Goal: Information Seeking & Learning: Learn about a topic

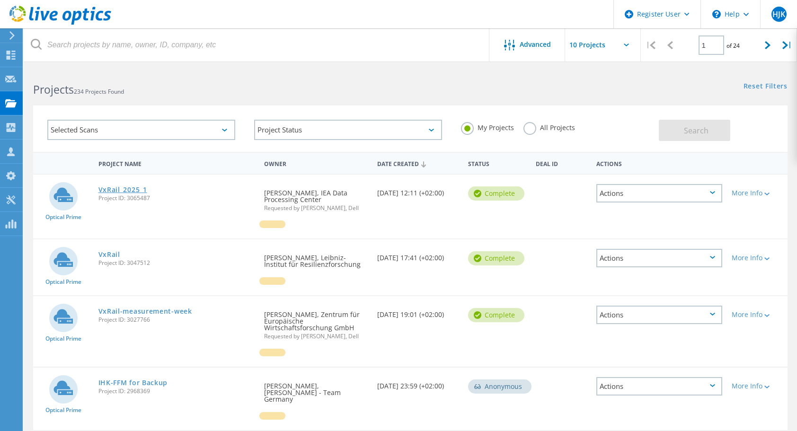
click at [119, 188] on link "VxRail_2025_1" at bounding box center [122, 190] width 49 height 7
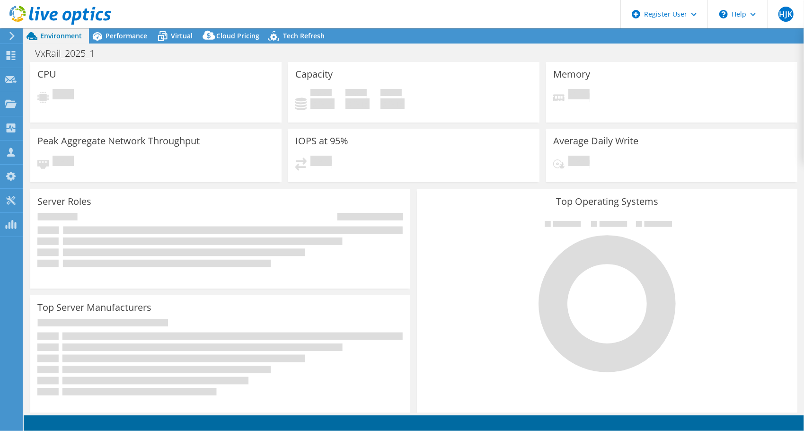
select select "EUFrankfurt"
select select "EUR"
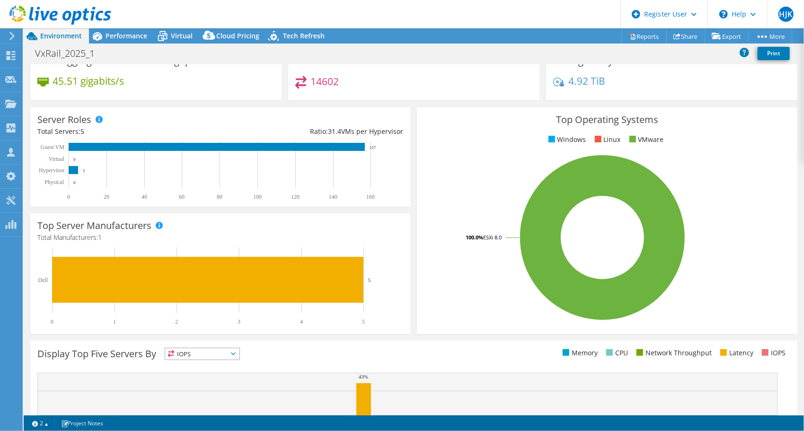
scroll to position [95, 0]
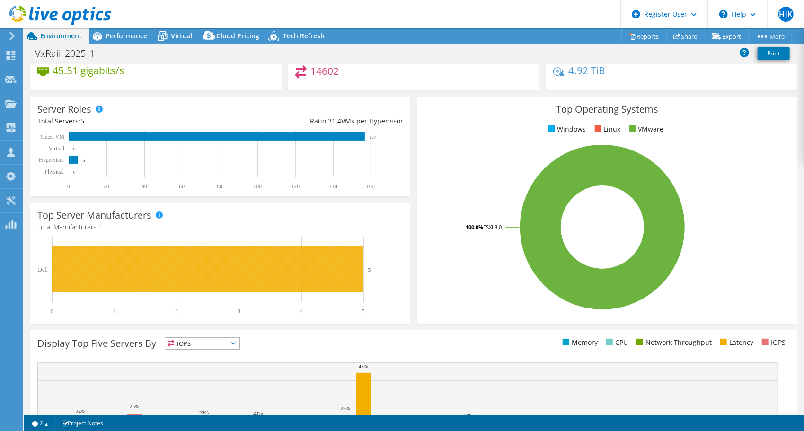
drag, startPoint x: 368, startPoint y: 270, endPoint x: 375, endPoint y: 270, distance: 7.1
click at [375, 270] on icon "0 1 2 3 4 5 Dell 5" at bounding box center [215, 276] width 357 height 78
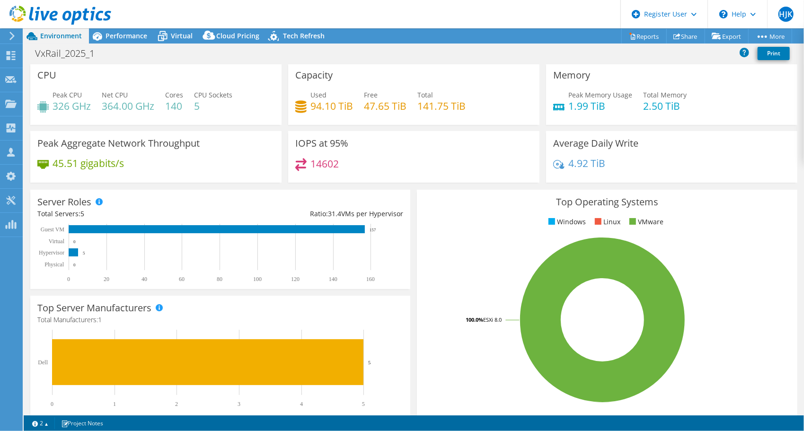
scroll to position [0, 0]
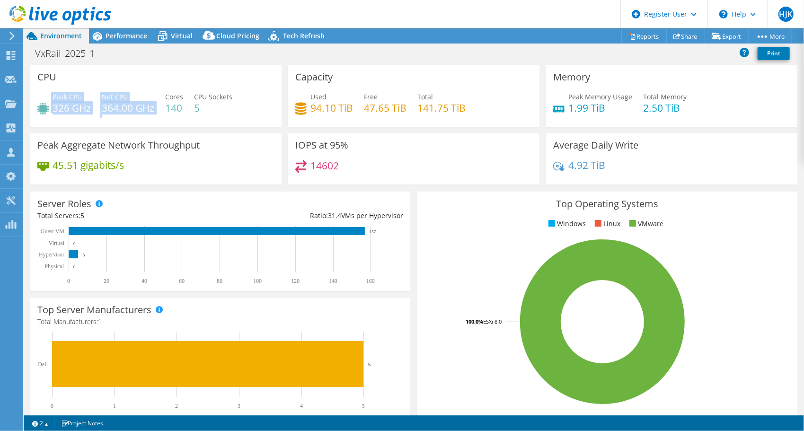
drag, startPoint x: 51, startPoint y: 110, endPoint x: 158, endPoint y: 105, distance: 107.1
click at [158, 105] on div "Peak CPU 326 GHz Net CPU 364.00 GHz Cores 140 CPU Sockets 5" at bounding box center [155, 107] width 237 height 31
click at [110, 133] on div "Peak Aggregate Network Throughput 45.51 gigabits/s" at bounding box center [155, 159] width 251 height 52
drag, startPoint x: 55, startPoint y: 107, endPoint x: 150, endPoint y: 102, distance: 94.8
click at [152, 102] on div "Peak CPU 326 GHz Net CPU 364.00 GHz Cores 140 CPU Sockets 5" at bounding box center [155, 107] width 237 height 31
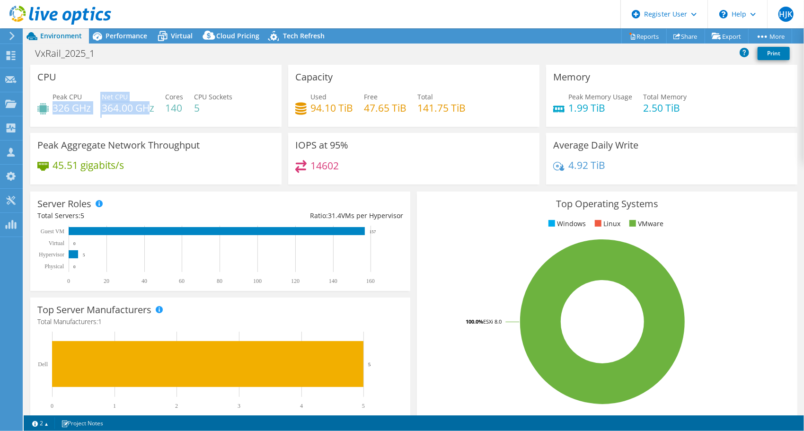
drag, startPoint x: 150, startPoint y: 102, endPoint x: 85, endPoint y: 110, distance: 64.9
click at [85, 110] on h4 "326 GHz" at bounding box center [72, 108] width 38 height 10
click at [62, 113] on h4 "326 GHz" at bounding box center [72, 108] width 38 height 10
click at [54, 109] on h4 "326 GHz" at bounding box center [72, 108] width 38 height 10
drag, startPoint x: 52, startPoint y: 110, endPoint x: 155, endPoint y: 103, distance: 103.0
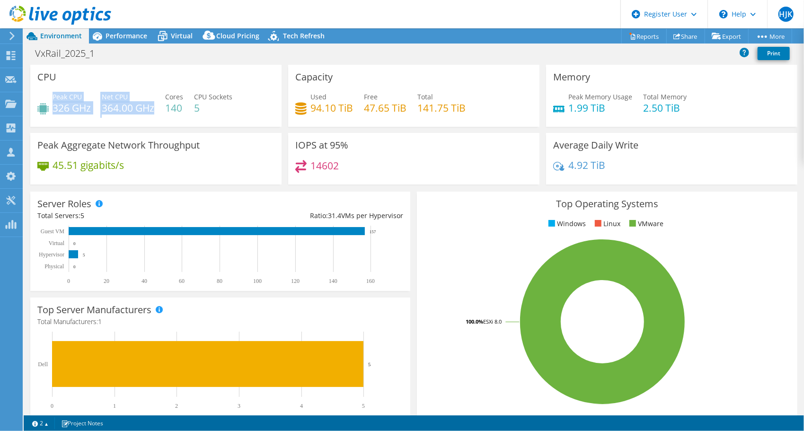
click at [155, 103] on div "Peak CPU 326 GHz Net CPU 364.00 GHz Cores 140 CPU Sockets 5" at bounding box center [155, 107] width 237 height 31
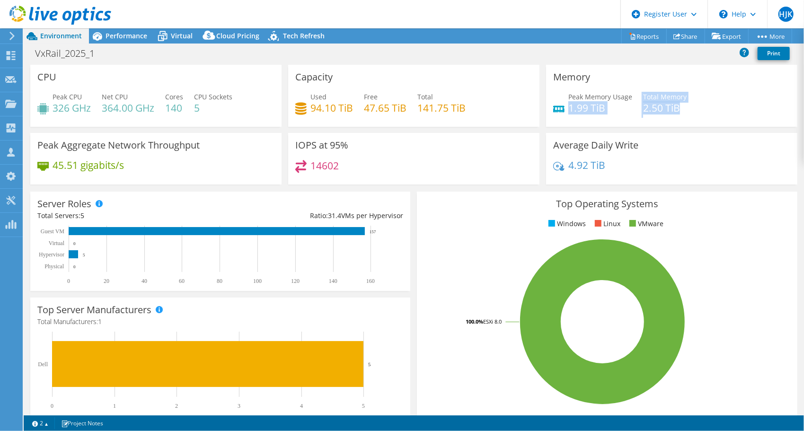
drag, startPoint x: 564, startPoint y: 105, endPoint x: 713, endPoint y: 124, distance: 149.8
click at [713, 124] on div "Memory Peak Memory Usage 1.99 TiB Total Memory 2.50 TiB" at bounding box center [671, 96] width 251 height 62
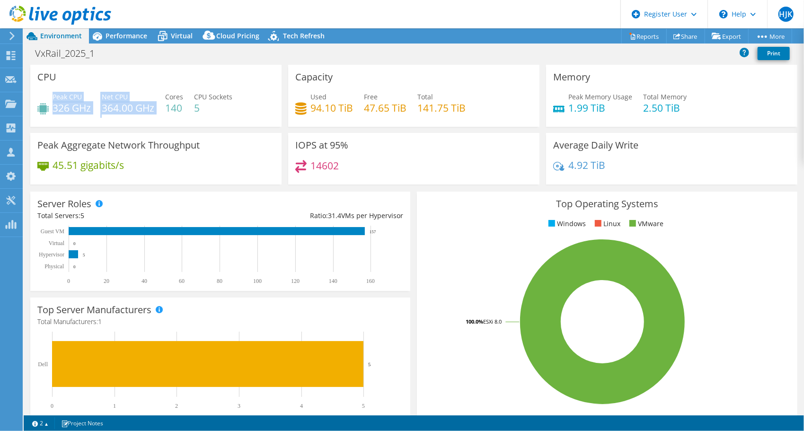
drag, startPoint x: 52, startPoint y: 107, endPoint x: 165, endPoint y: 112, distance: 112.8
click at [165, 112] on div "Peak CPU 326 GHz Net CPU 364.00 GHz Cores 140 CPU Sockets 5" at bounding box center [155, 107] width 237 height 31
drag, startPoint x: 165, startPoint y: 112, endPoint x: 138, endPoint y: 126, distance: 30.3
click at [138, 126] on div "CPU Peak CPU 326 GHz Net CPU 364.00 GHz Cores 140 CPU Sockets 5" at bounding box center [155, 96] width 251 height 62
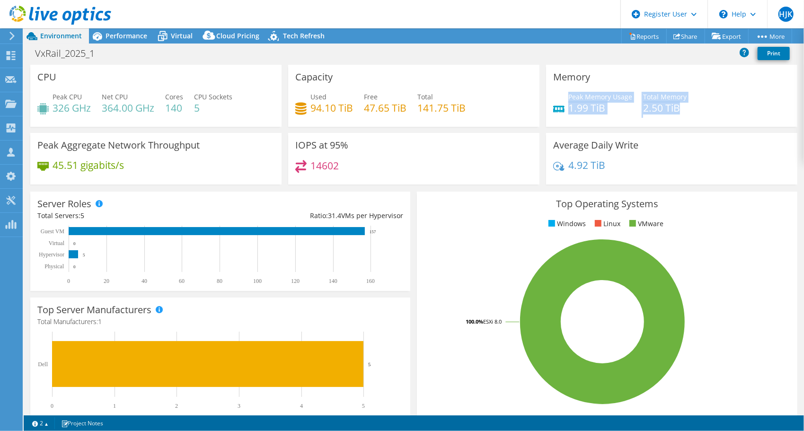
drag, startPoint x: 563, startPoint y: 105, endPoint x: 690, endPoint y: 100, distance: 126.9
click at [690, 100] on div "Peak Memory Usage 1.99 TiB Total Memory 2.50 TiB" at bounding box center [671, 107] width 237 height 31
click at [125, 37] on span "Performance" at bounding box center [127, 35] width 42 height 9
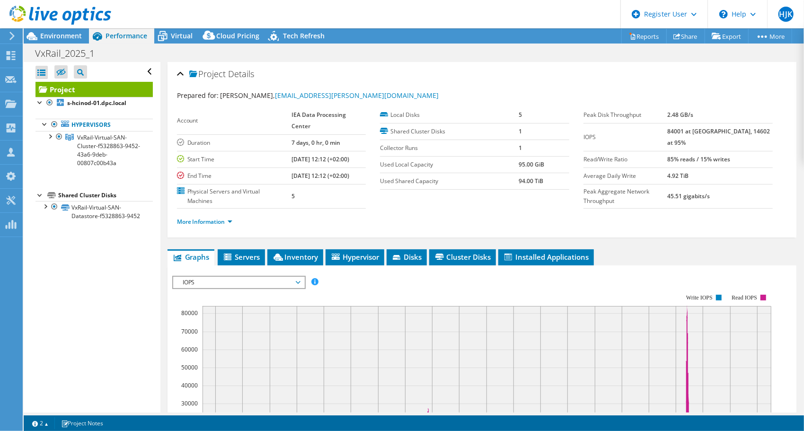
click at [125, 37] on span "Performance" at bounding box center [127, 35] width 42 height 9
click at [432, 78] on div "Project Details" at bounding box center [482, 74] width 610 height 20
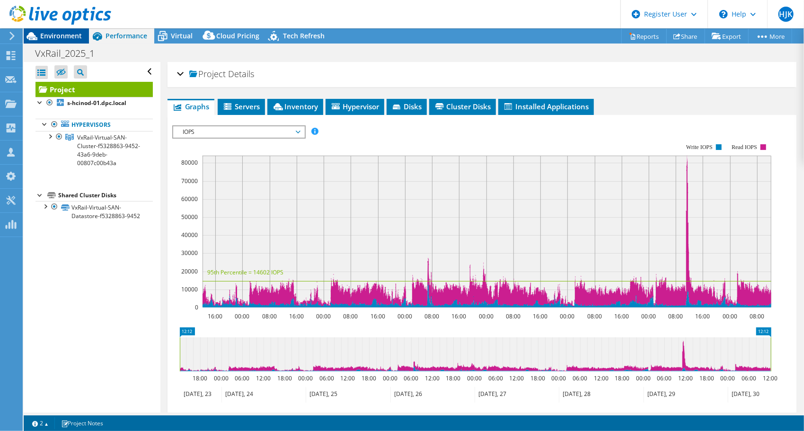
click at [60, 40] on span "Environment" at bounding box center [61, 35] width 42 height 9
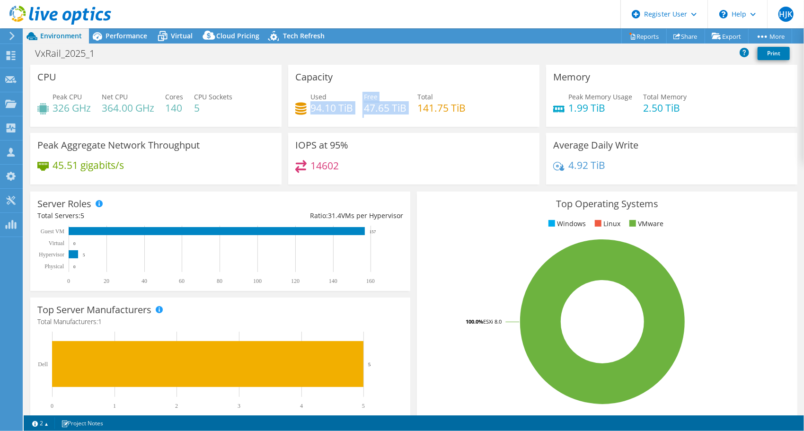
drag, startPoint x: 310, startPoint y: 109, endPoint x: 405, endPoint y: 104, distance: 95.7
click at [405, 104] on div "Used 94.10 TiB Free 47.65 TiB Total 141.75 TiB" at bounding box center [413, 107] width 237 height 31
drag, startPoint x: 679, startPoint y: 109, endPoint x: 565, endPoint y: 109, distance: 114.1
click at [565, 109] on div "Peak Memory Usage 1.99 TiB Total Memory 2.50 TiB" at bounding box center [671, 107] width 237 height 31
drag, startPoint x: 565, startPoint y: 109, endPoint x: 538, endPoint y: 91, distance: 32.7
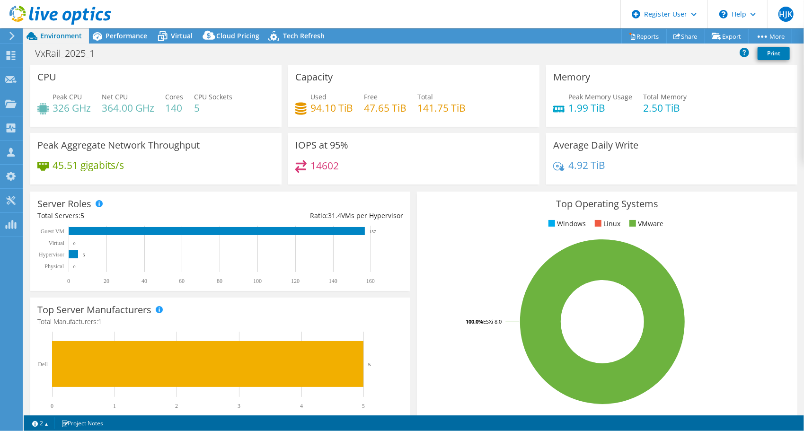
click at [543, 91] on div "Memory Peak Memory Usage 1.99 TiB Total Memory 2.50 TiB" at bounding box center [672, 96] width 258 height 62
drag, startPoint x: 52, startPoint y: 112, endPoint x: 156, endPoint y: 105, distance: 103.9
click at [156, 105] on div "Peak CPU 326 GHz Net CPU 364.00 GHz Cores 140 CPU Sockets 5" at bounding box center [155, 107] width 237 height 31
drag, startPoint x: 156, startPoint y: 105, endPoint x: 107, endPoint y: 62, distance: 65.1
click at [107, 62] on div "VxRail_2025_1 Print" at bounding box center [414, 54] width 781 height 20
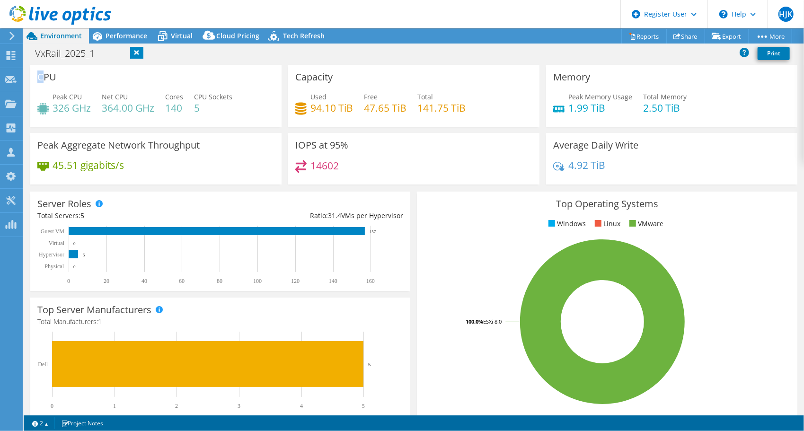
drag, startPoint x: 40, startPoint y: 79, endPoint x: 57, endPoint y: 78, distance: 17.0
click at [50, 79] on h3 "CPU" at bounding box center [46, 77] width 19 height 10
drag, startPoint x: 551, startPoint y: 79, endPoint x: 591, endPoint y: 77, distance: 39.3
click at [590, 77] on div "Memory Peak Memory Usage 1.99 TiB Total Memory 2.50 TiB" at bounding box center [671, 96] width 251 height 62
click at [144, 33] on span "Performance" at bounding box center [127, 35] width 42 height 9
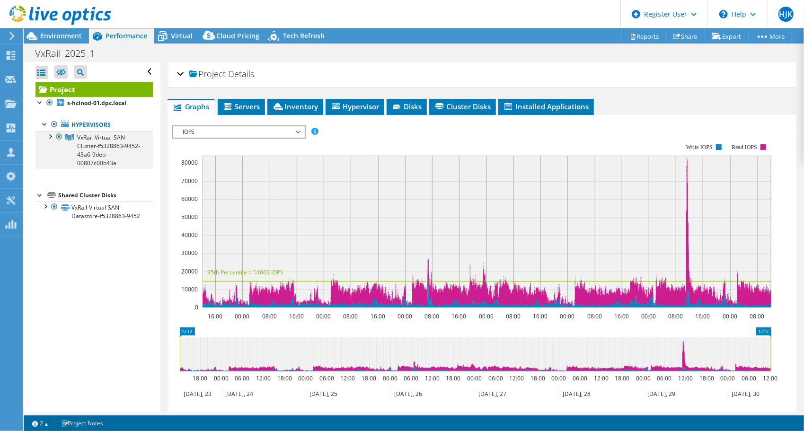
click at [53, 134] on div at bounding box center [49, 135] width 9 height 9
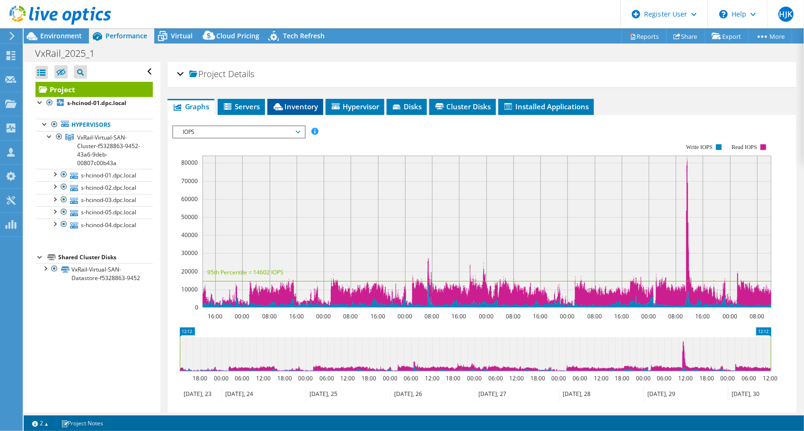
click at [306, 110] on span "Inventory" at bounding box center [295, 106] width 46 height 9
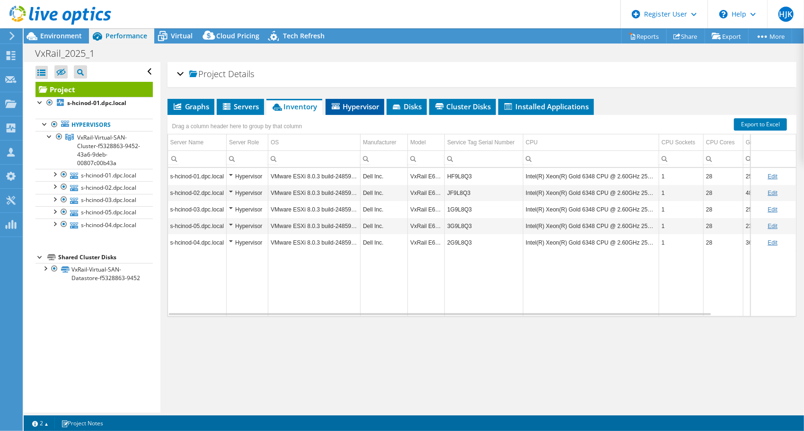
click at [345, 109] on span "Hypervisor" at bounding box center [354, 106] width 49 height 9
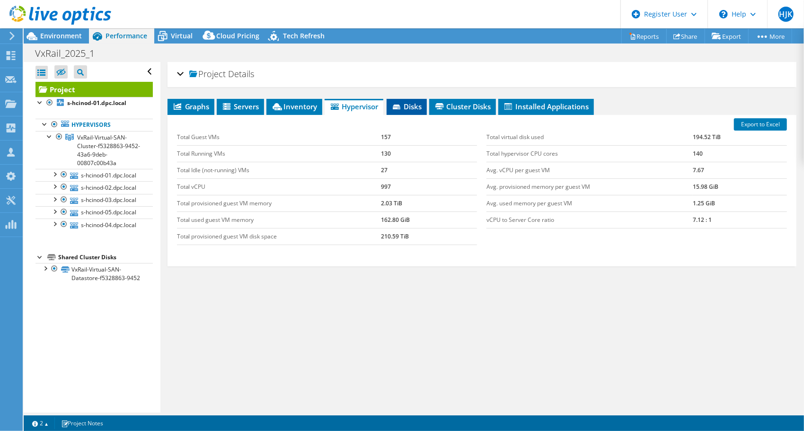
click at [419, 109] on span "Disks" at bounding box center [406, 106] width 31 height 9
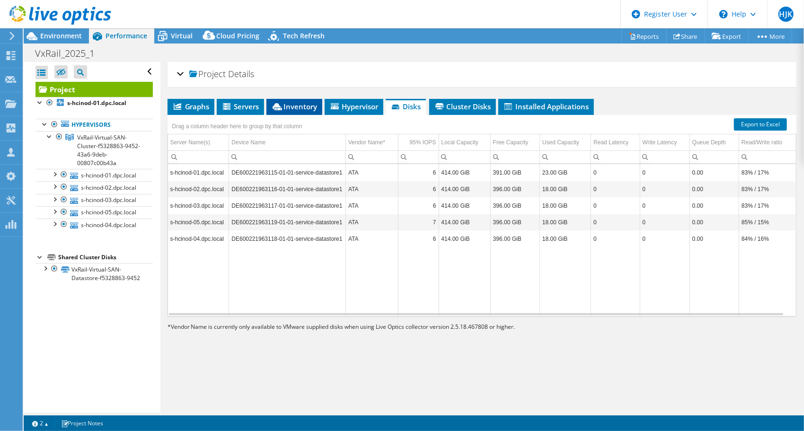
click at [290, 102] on span "Inventory" at bounding box center [294, 106] width 46 height 9
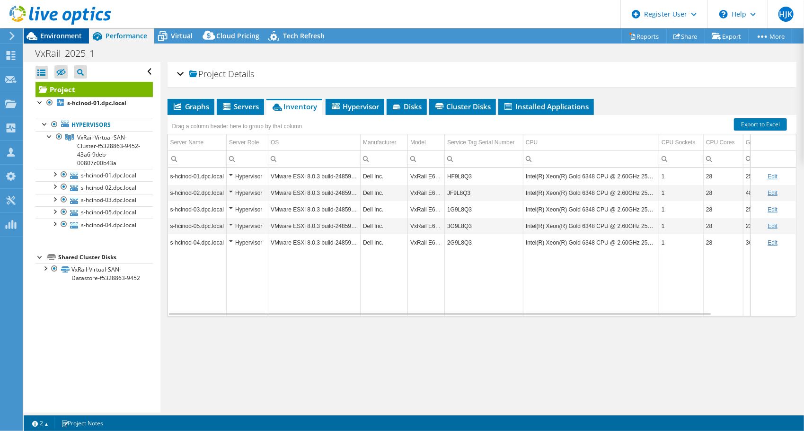
click at [76, 36] on span "Environment" at bounding box center [61, 35] width 42 height 9
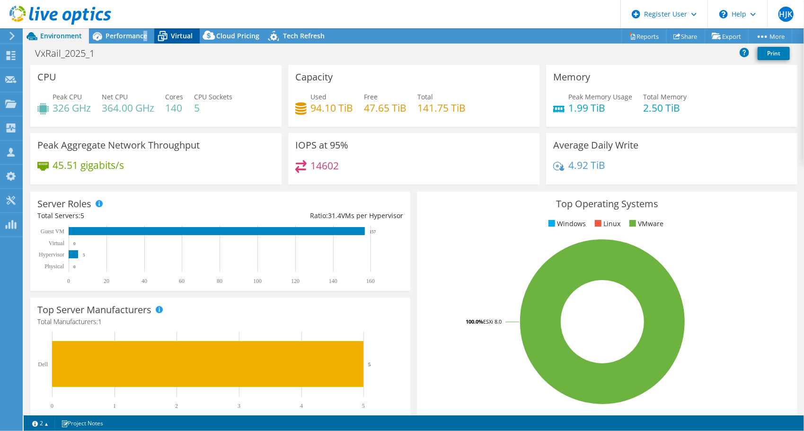
drag, startPoint x: 145, startPoint y: 37, endPoint x: 154, endPoint y: 36, distance: 9.0
click at [150, 37] on div "Performance" at bounding box center [121, 35] width 65 height 15
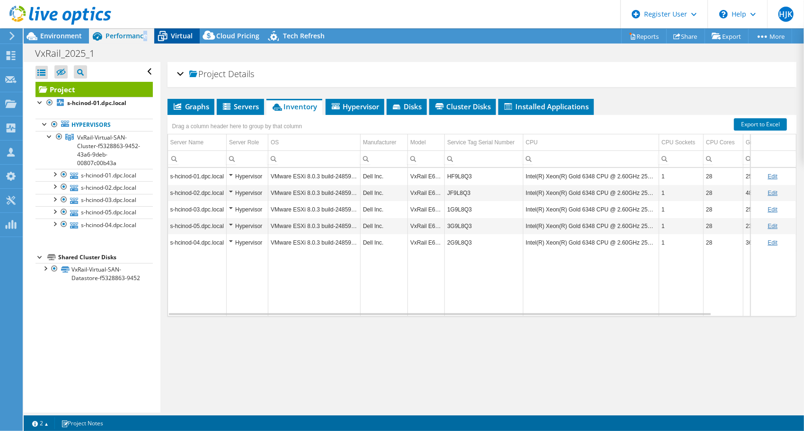
copy span "e"
click at [164, 36] on icon at bounding box center [162, 36] width 17 height 17
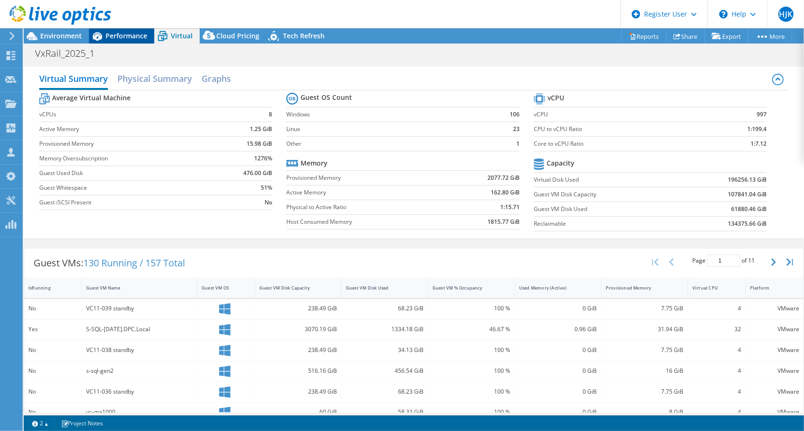
click at [136, 36] on span "Performance" at bounding box center [127, 35] width 42 height 9
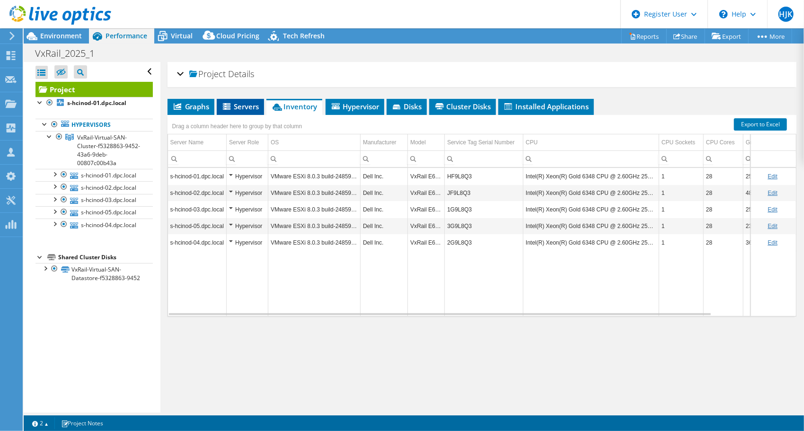
click at [253, 110] on span "Servers" at bounding box center [241, 106] width 38 height 9
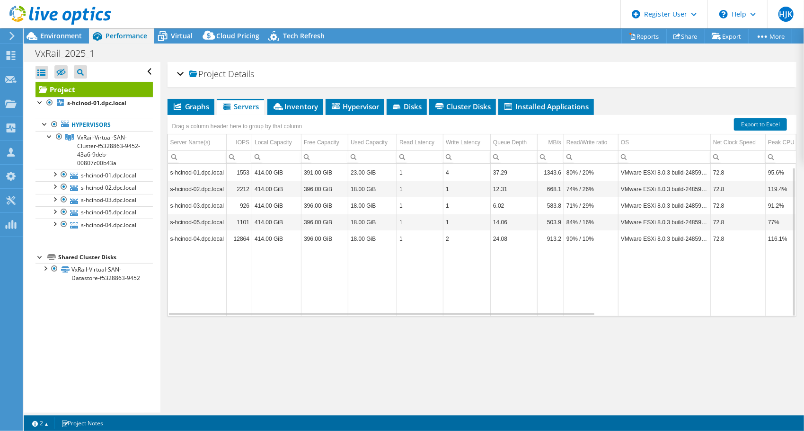
scroll to position [3, 0]
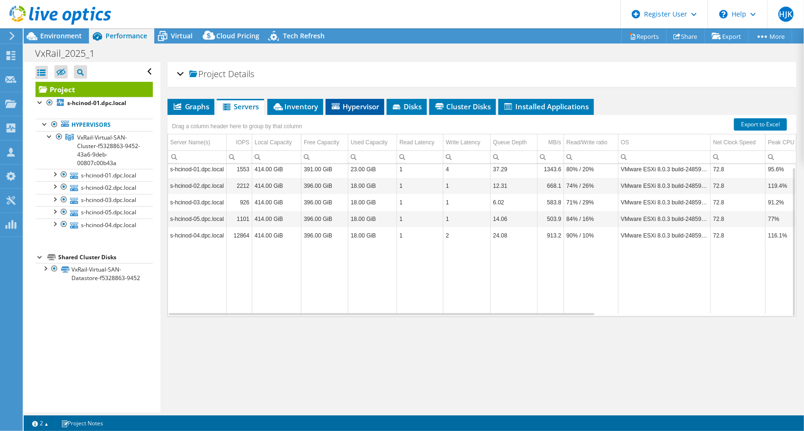
click at [354, 107] on span "Hypervisor" at bounding box center [354, 106] width 49 height 9
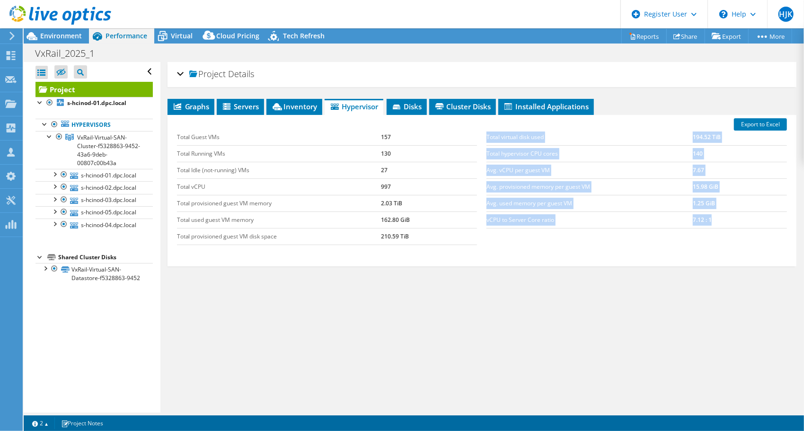
drag, startPoint x: 483, startPoint y: 217, endPoint x: 707, endPoint y: 214, distance: 223.9
click at [707, 214] on div "Total virtual disk used 194.52 TiB Total hypervisor CPU cores 140 Avg. vCPU per…" at bounding box center [637, 179] width 310 height 118
drag, startPoint x: 707, startPoint y: 214, endPoint x: 700, endPoint y: 214, distance: 7.1
click at [700, 214] on td "7.12 : 1" at bounding box center [740, 220] width 94 height 17
click at [693, 217] on td "7.12 : 1" at bounding box center [740, 220] width 94 height 17
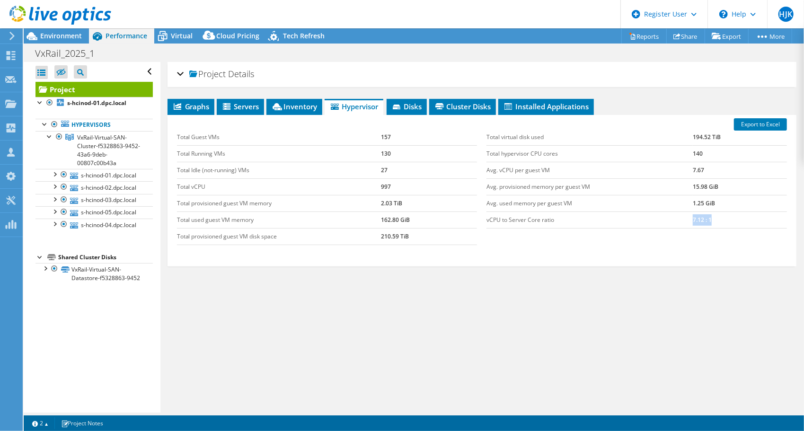
drag, startPoint x: 686, startPoint y: 217, endPoint x: 712, endPoint y: 216, distance: 25.6
click at [712, 216] on tr "vCPU to Server Core ratio 7.12 : 1" at bounding box center [637, 220] width 301 height 17
click at [190, 37] on span "Virtual" at bounding box center [182, 35] width 22 height 9
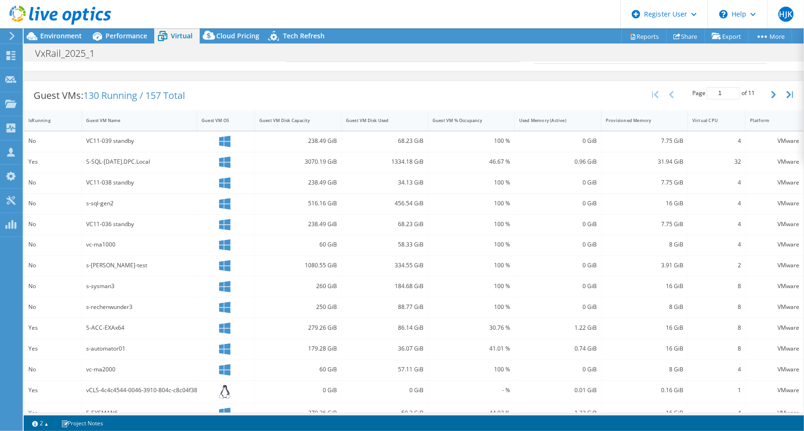
scroll to position [202, 0]
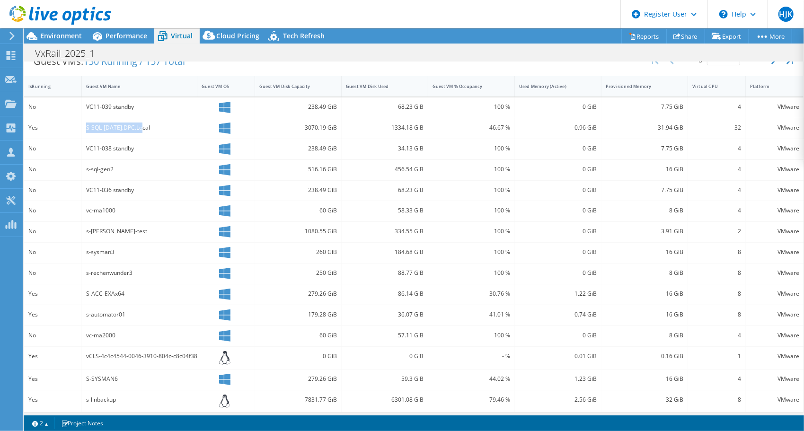
drag, startPoint x: 82, startPoint y: 126, endPoint x: 171, endPoint y: 131, distance: 89.1
click at [171, 131] on div "S-SQL-[DATE].DPC.Local" at bounding box center [140, 128] width 116 height 20
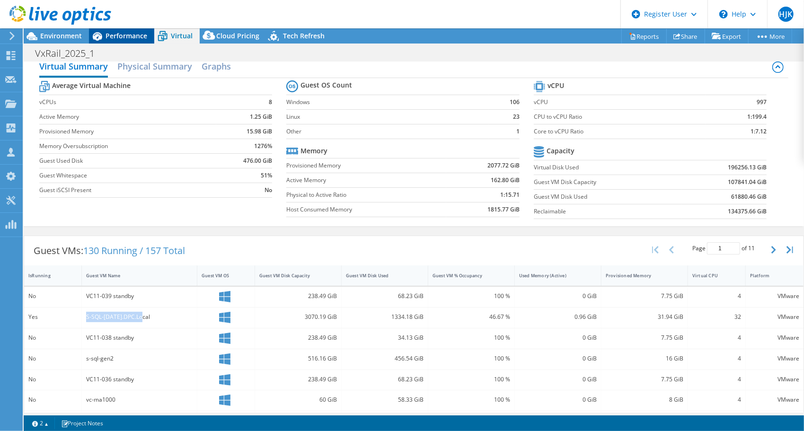
scroll to position [0, 0]
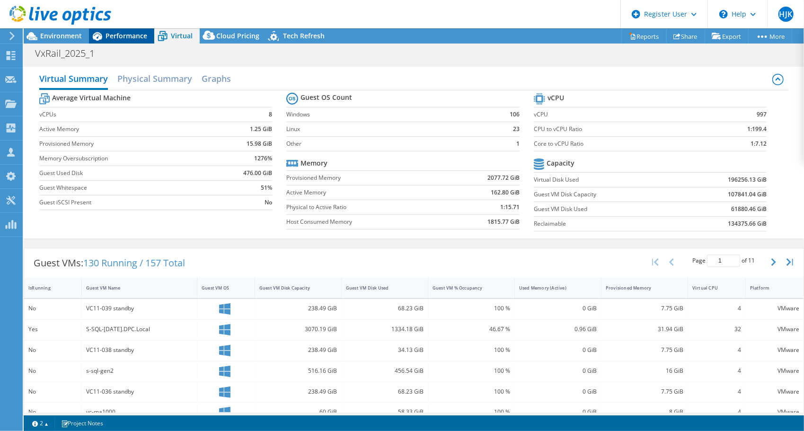
click at [116, 36] on span "Performance" at bounding box center [127, 35] width 42 height 9
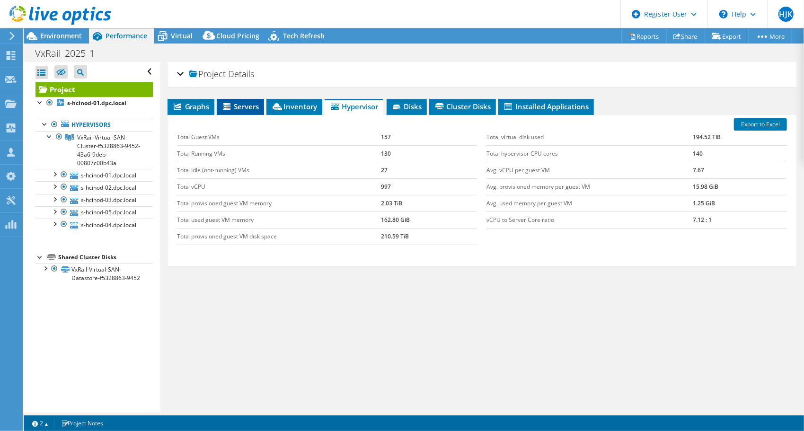
click at [250, 104] on span "Servers" at bounding box center [241, 106] width 38 height 9
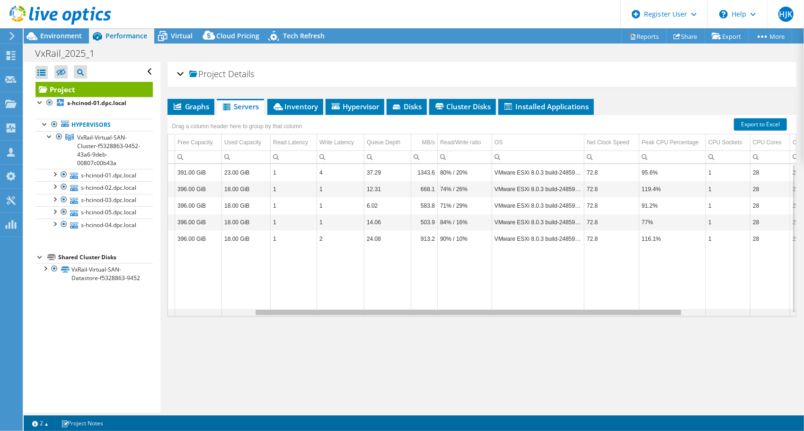
drag, startPoint x: 518, startPoint y: 312, endPoint x: 605, endPoint y: 311, distance: 87.1
click at [605, 311] on body "HJK Dell User [PERSON_NAME] [PERSON_NAME][EMAIL_ADDRESS][PERSON_NAME][DOMAIN_NA…" at bounding box center [402, 215] width 804 height 431
click at [605, 311] on div "Data grid" at bounding box center [469, 312] width 426 height 5
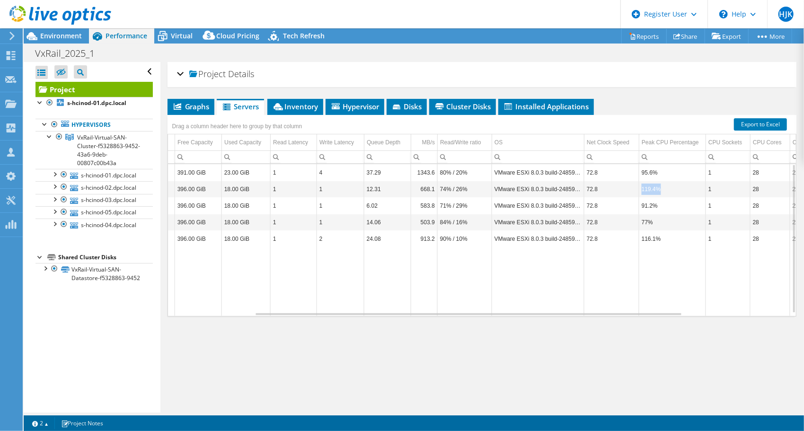
drag, startPoint x: 641, startPoint y: 187, endPoint x: 661, endPoint y: 190, distance: 20.5
click at [663, 187] on td "119.4%" at bounding box center [672, 189] width 67 height 17
drag, startPoint x: 661, startPoint y: 190, endPoint x: 664, endPoint y: 236, distance: 46.5
click at [664, 236] on tr "s-hcinod-04.dpc.local 12864 414.00 GiB 396.00 GiB 18.00 GiB 1 2 24.08 913.2 90%…" at bounding box center [493, 239] width 904 height 17
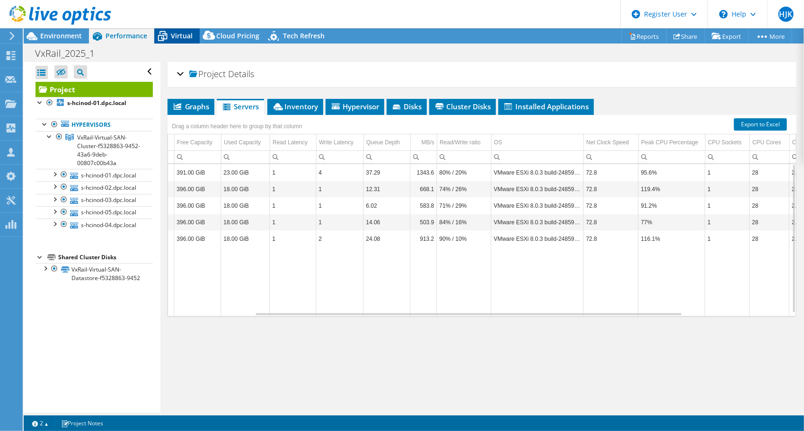
click at [173, 34] on span "Virtual" at bounding box center [182, 35] width 22 height 9
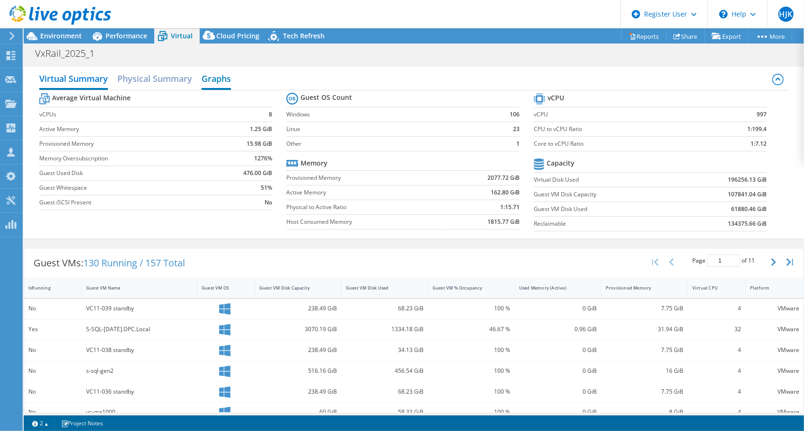
click at [206, 77] on h2 "Graphs" at bounding box center [216, 79] width 29 height 21
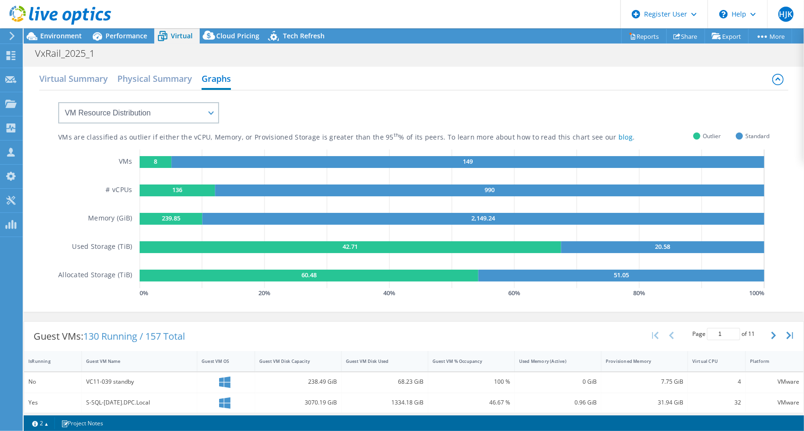
drag, startPoint x: 160, startPoint y: 160, endPoint x: 152, endPoint y: 160, distance: 7.6
click at [159, 160] on g "8" at bounding box center [156, 162] width 32 height 12
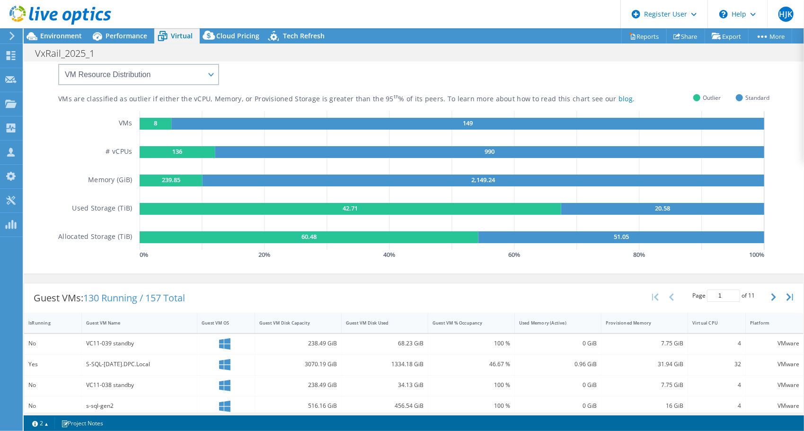
scroll to position [47, 0]
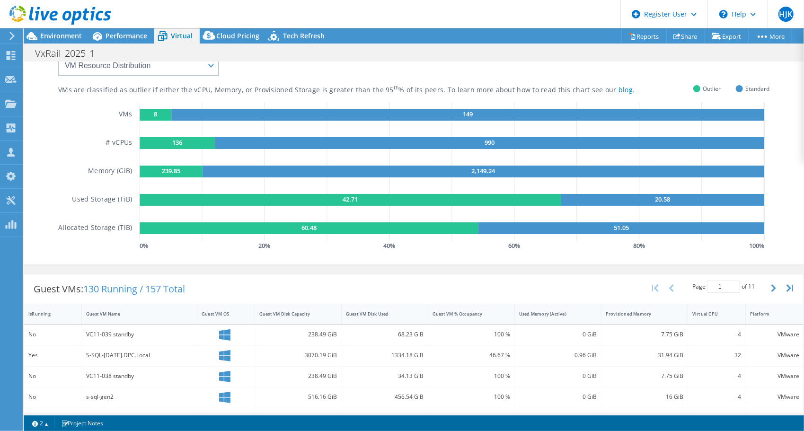
drag, startPoint x: 152, startPoint y: 112, endPoint x: 160, endPoint y: 111, distance: 7.6
click at [160, 111] on rect at bounding box center [156, 115] width 32 height 12
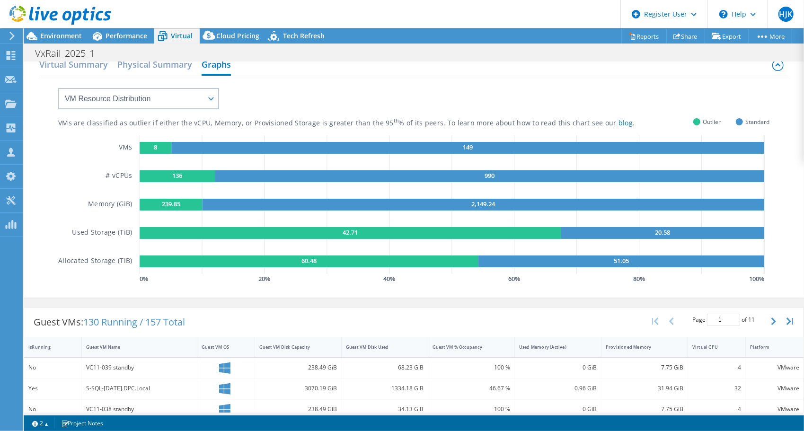
scroll to position [0, 0]
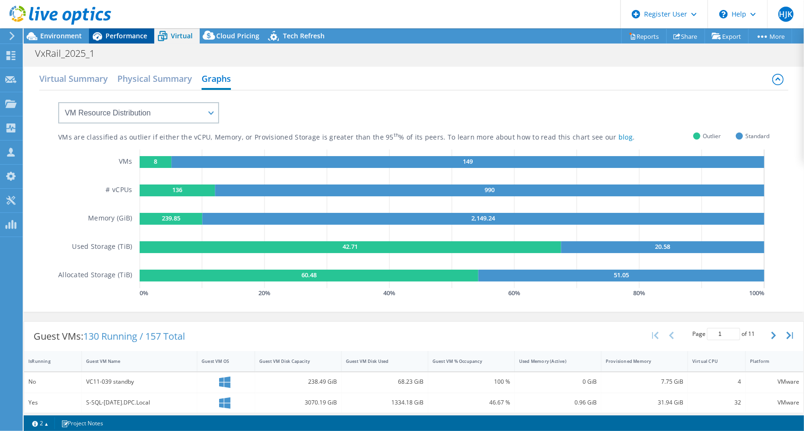
click at [124, 37] on span "Performance" at bounding box center [127, 35] width 42 height 9
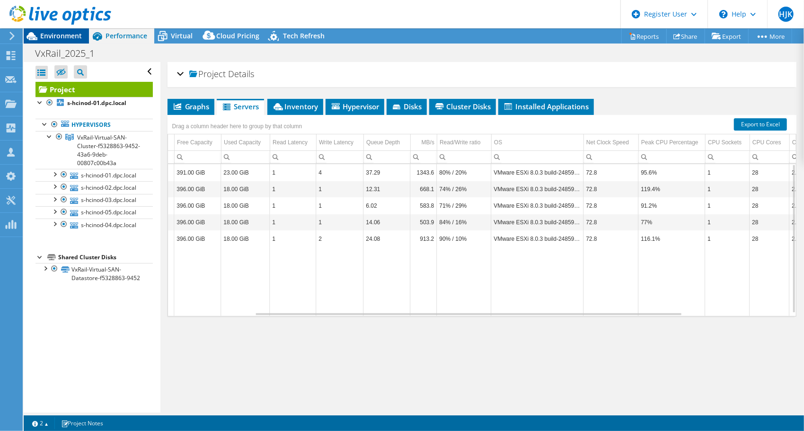
click at [62, 34] on span "Environment" at bounding box center [61, 35] width 42 height 9
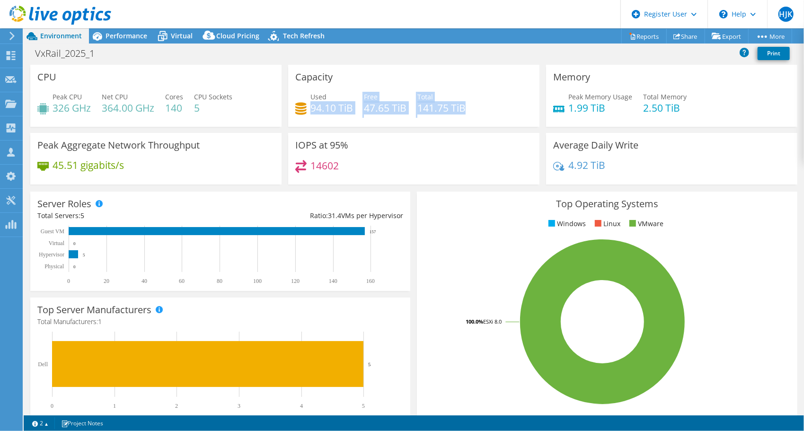
drag, startPoint x: 333, startPoint y: 108, endPoint x: 480, endPoint y: 108, distance: 147.2
click at [480, 108] on div "Used 94.10 TiB Free 47.65 TiB Total 141.75 TiB" at bounding box center [413, 107] width 237 height 31
click at [392, 39] on div "Project Actions Project Actions Reports Share Export vSAN ReadyNode Sizer" at bounding box center [414, 35] width 781 height 15
click at [763, 94] on div "Peak Memory Usage 1.99 TiB Total Memory 2.50 TiB" at bounding box center [671, 107] width 237 height 31
